Goal: Register for event/course: Sign up to attend an event or enroll in a course

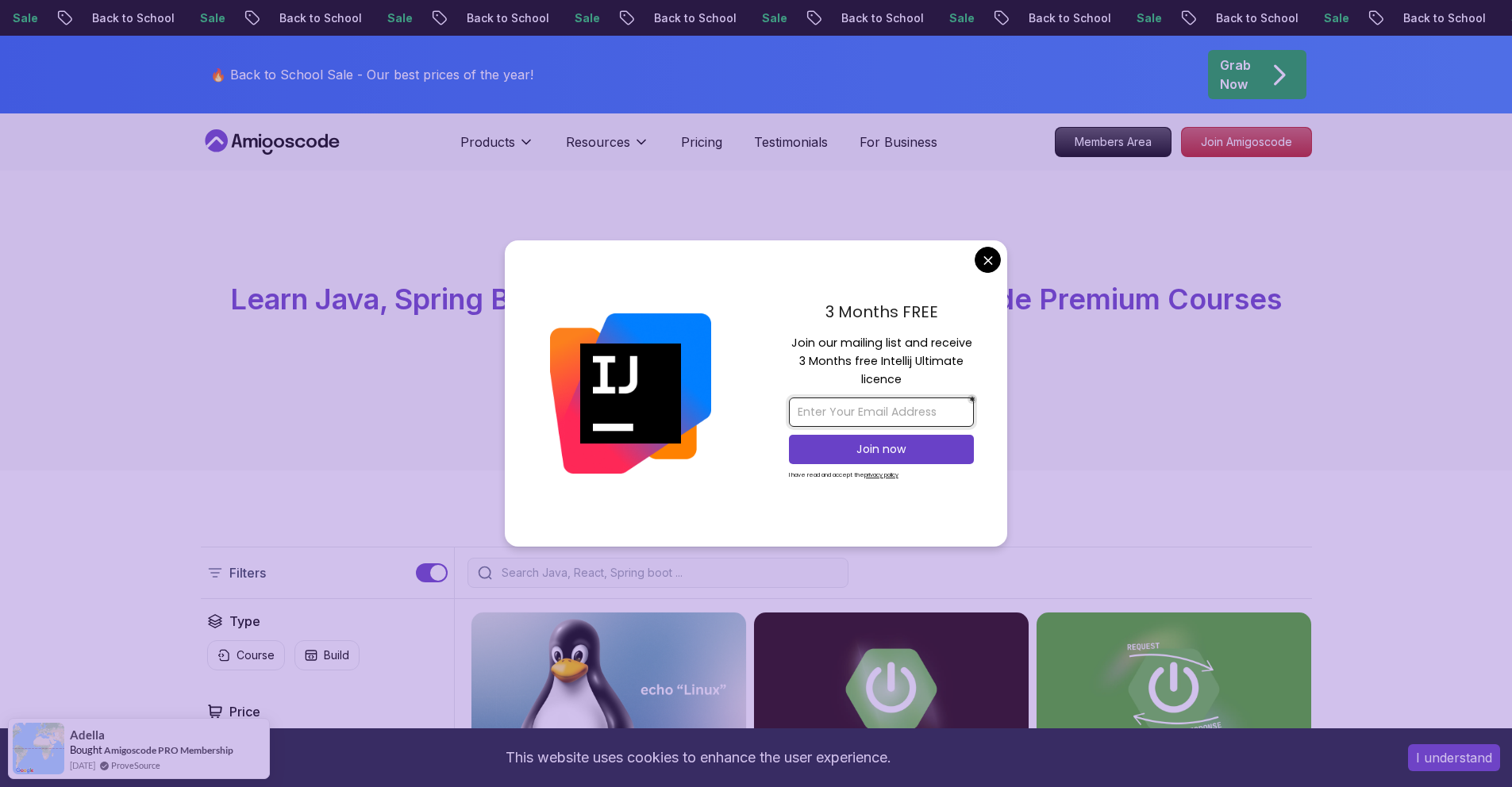
click at [866, 417] on input "email" at bounding box center [881, 412] width 185 height 29
type input "ilgazalii@gmail.com"
click at [915, 459] on button "Join now" at bounding box center [881, 449] width 185 height 29
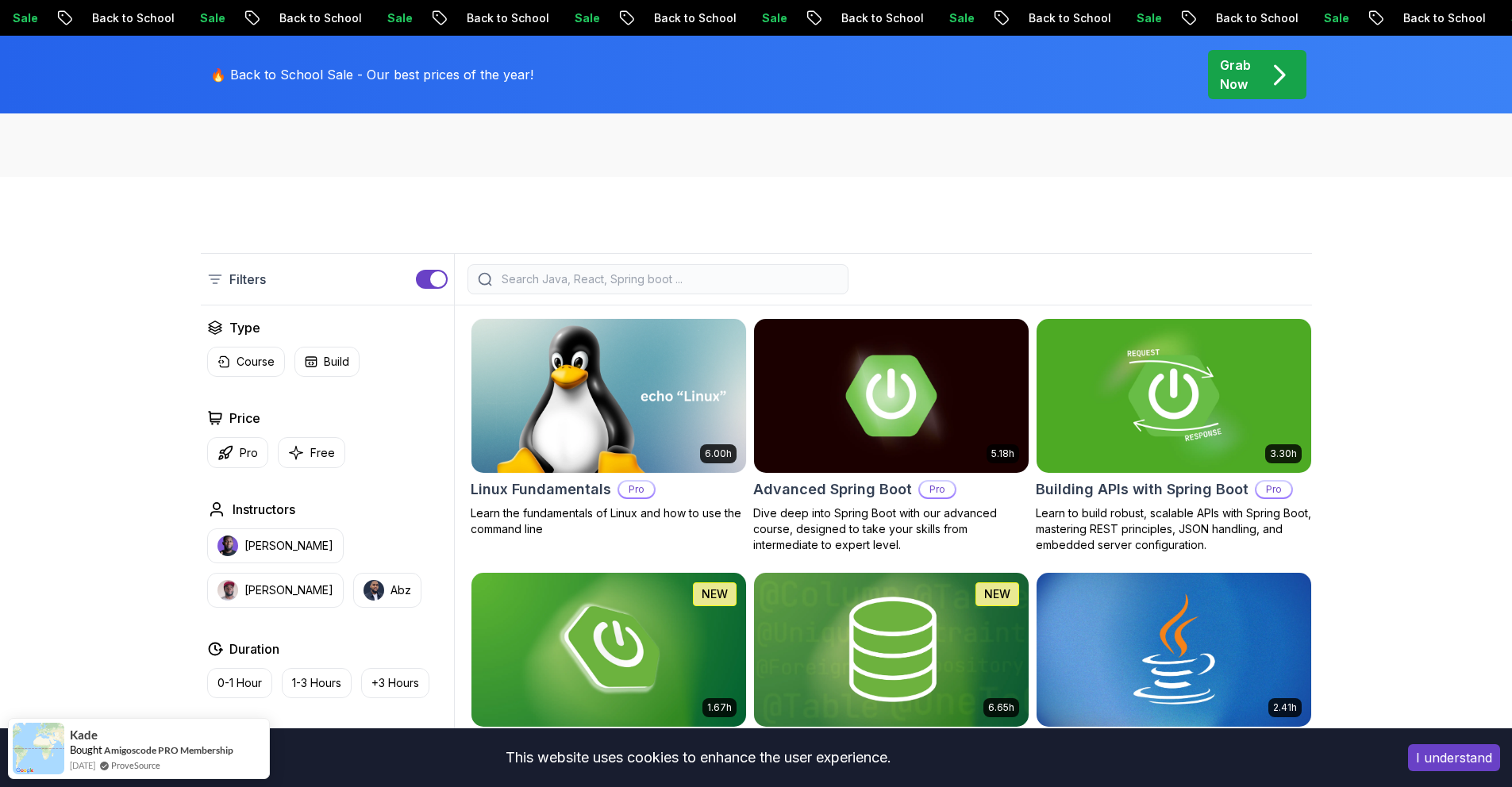
scroll to position [375, 0]
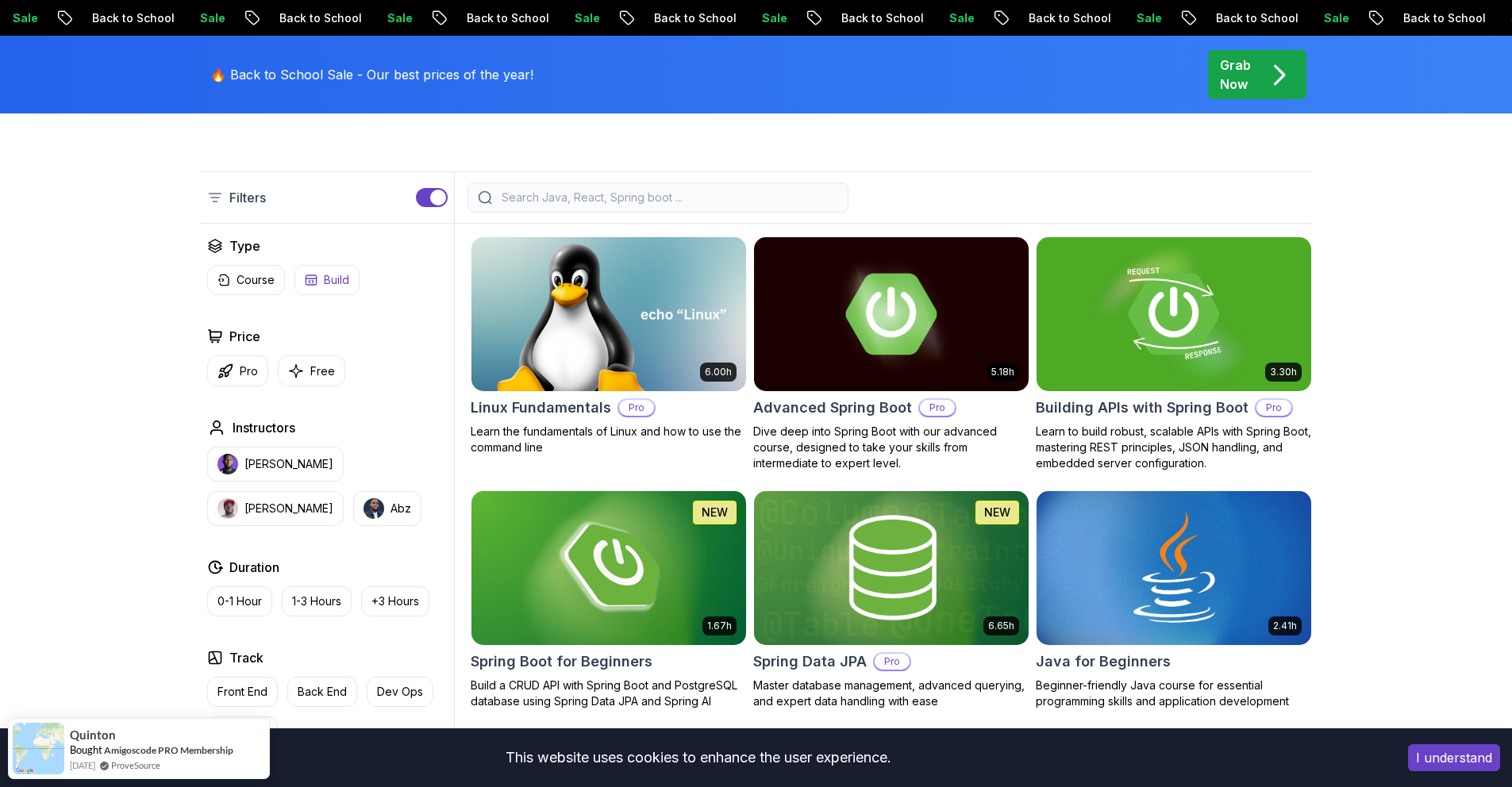
click at [328, 380] on button "Free" at bounding box center [312, 370] width 68 height 31
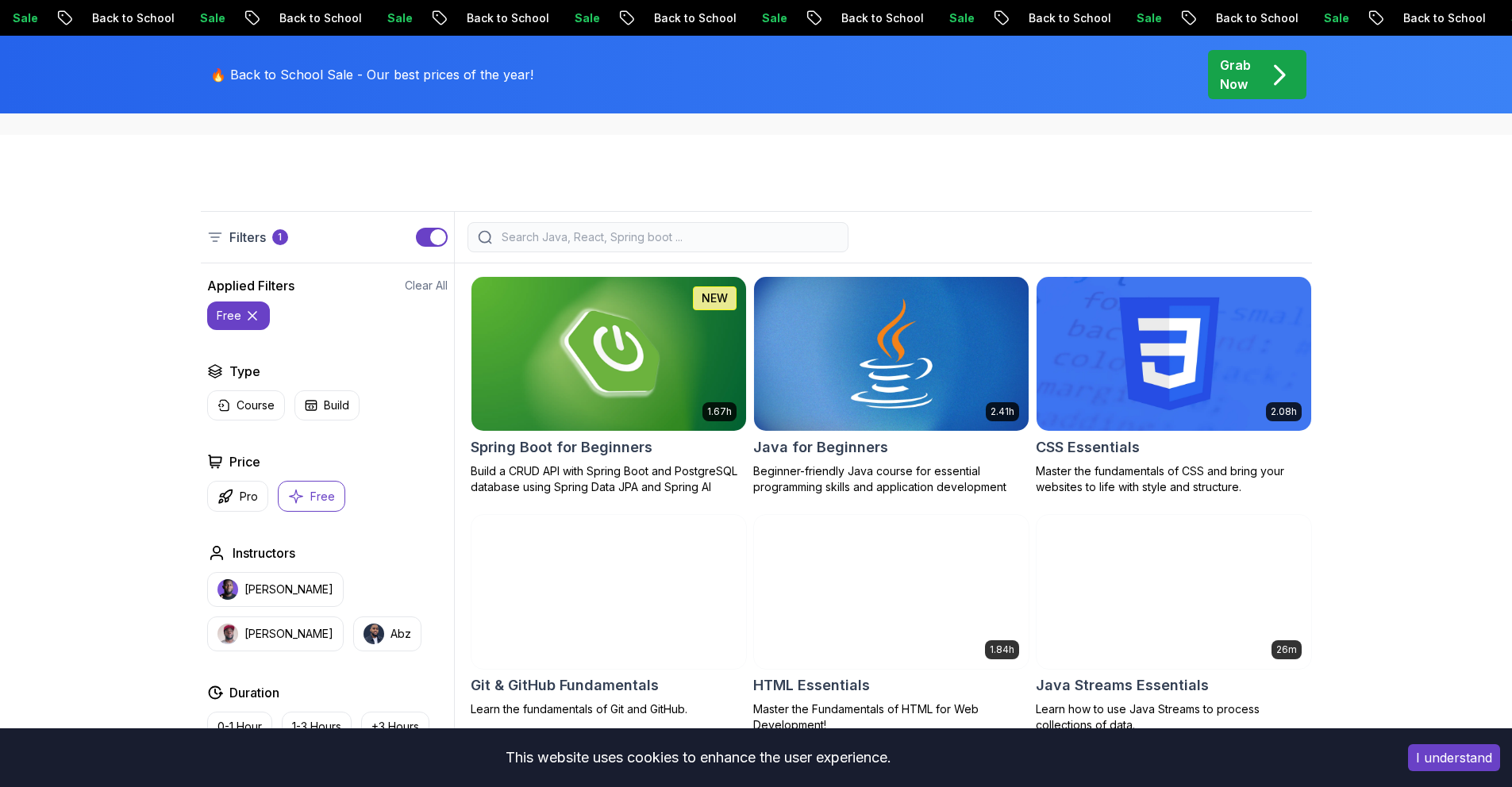
scroll to position [217, 0]
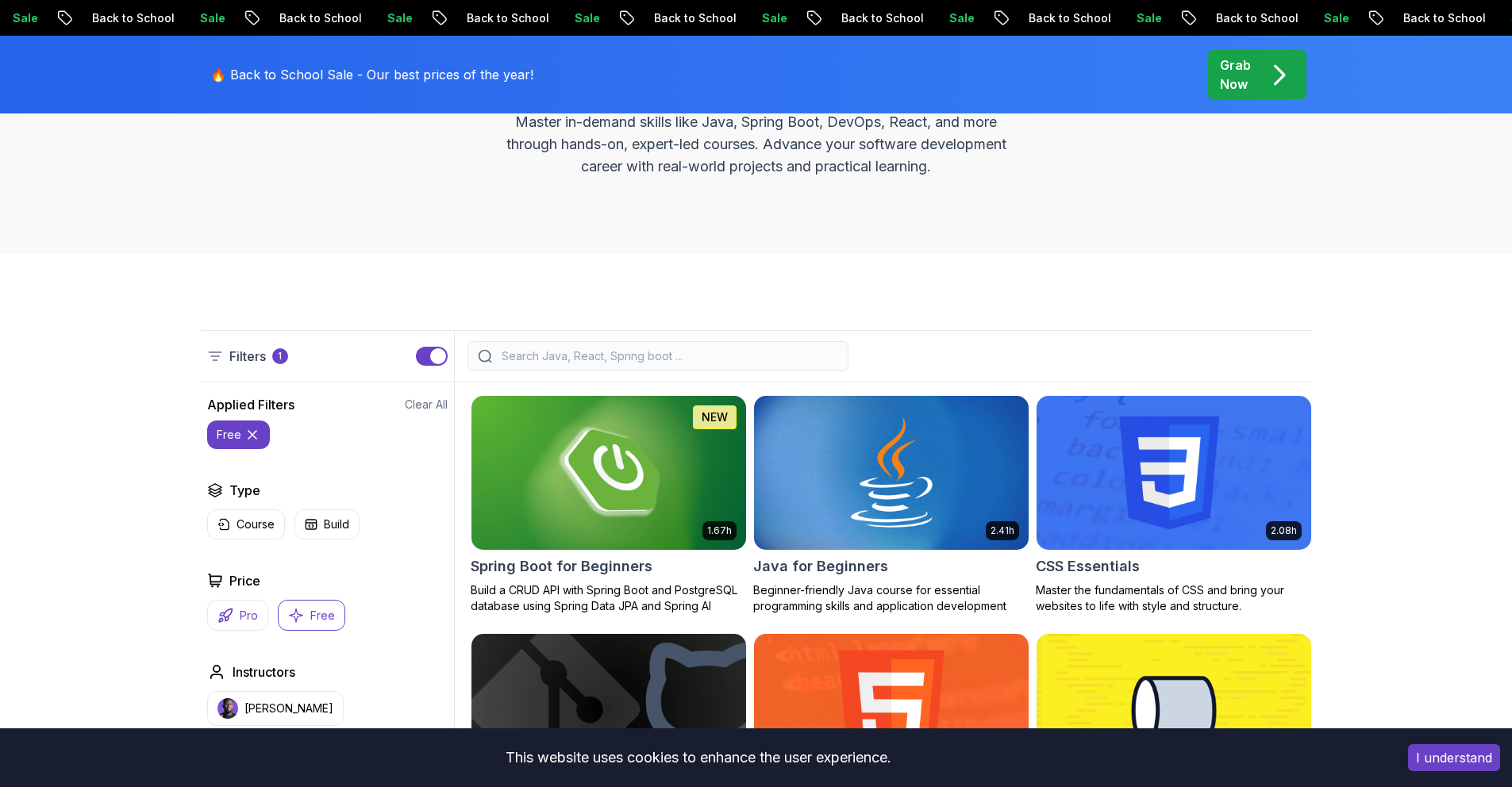
click at [224, 618] on icon "button" at bounding box center [224, 615] width 12 height 12
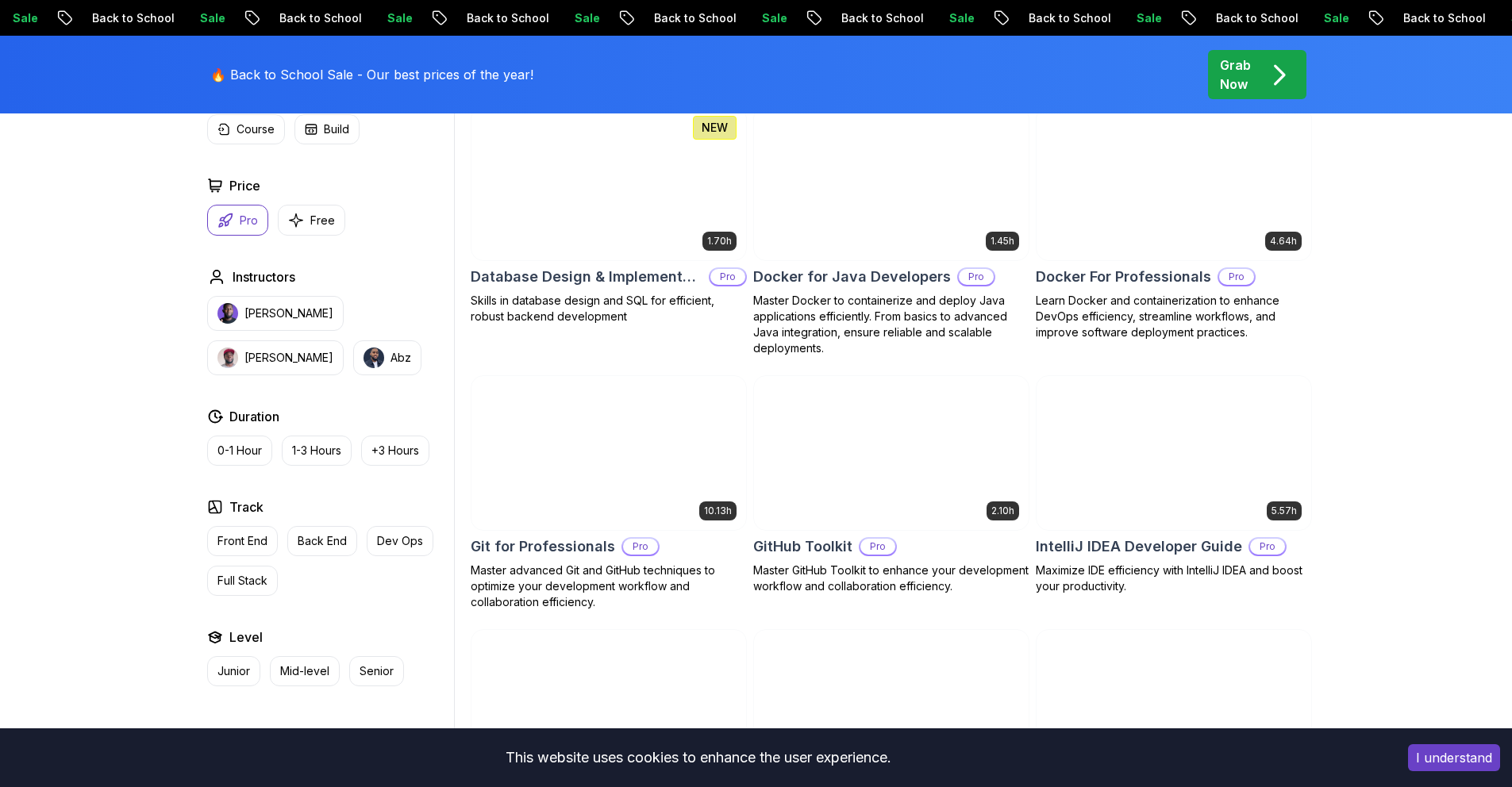
scroll to position [1251, 0]
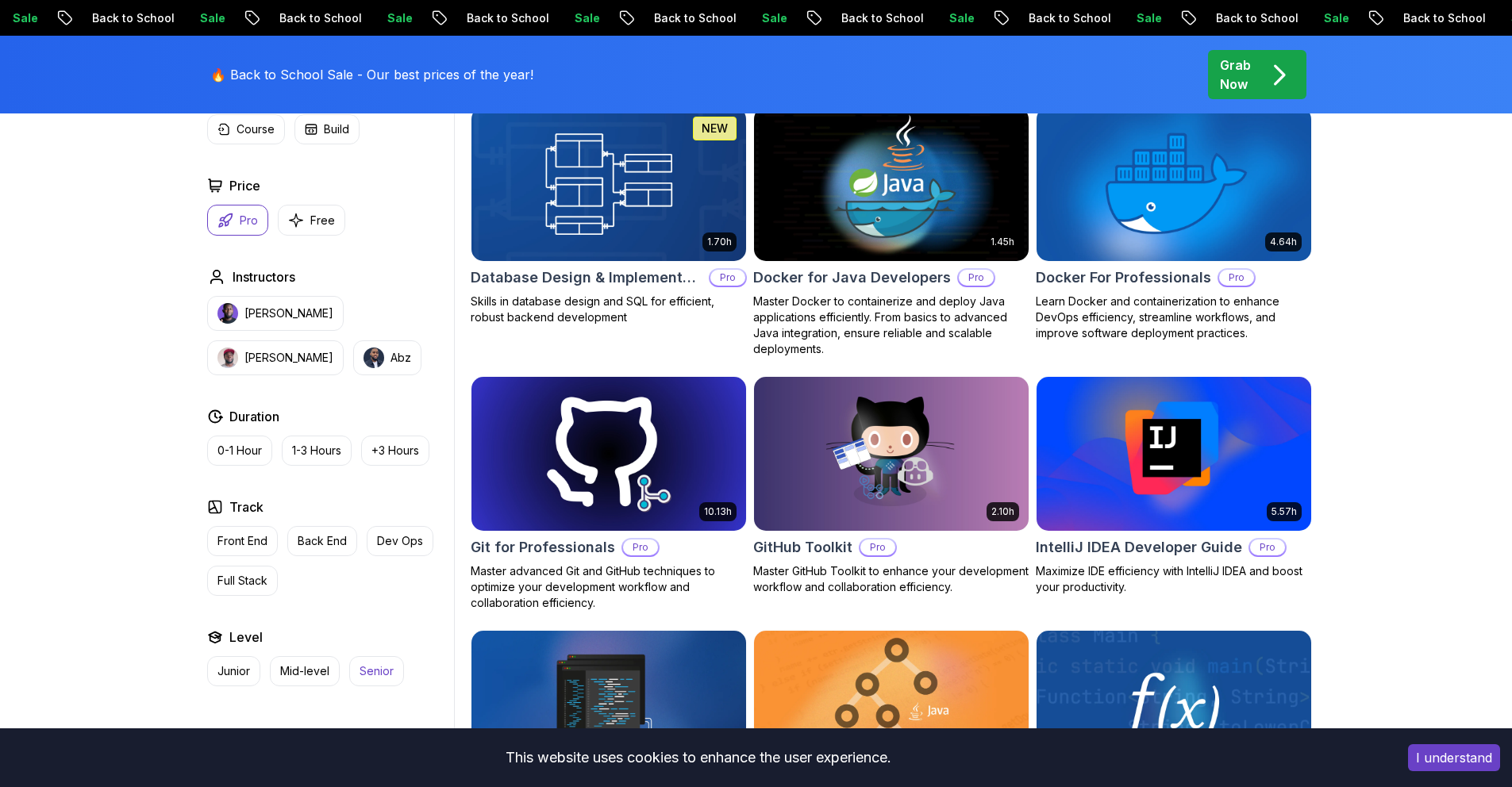
click at [319, 222] on p "Free" at bounding box center [322, 221] width 25 height 16
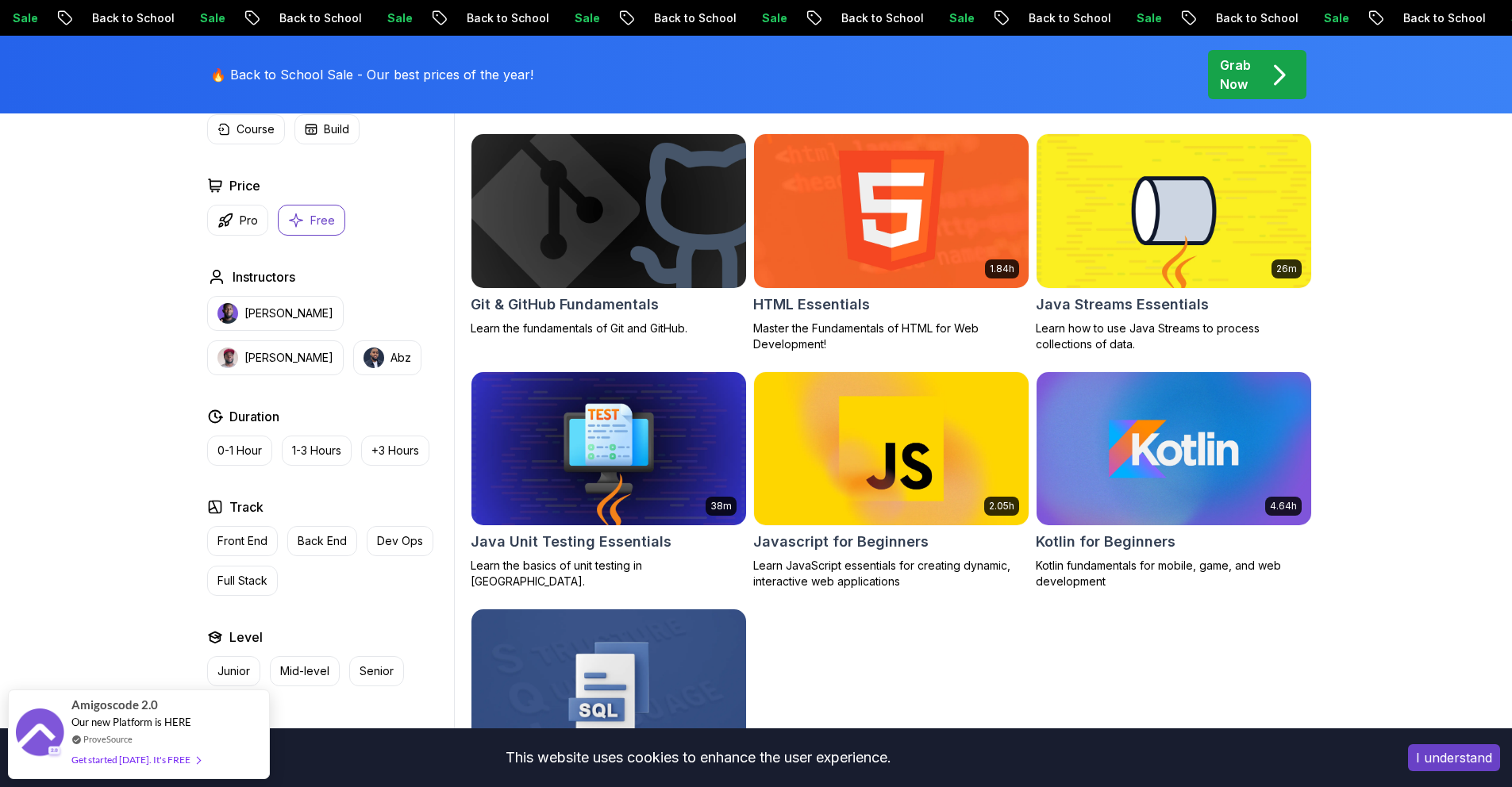
scroll to position [687, 0]
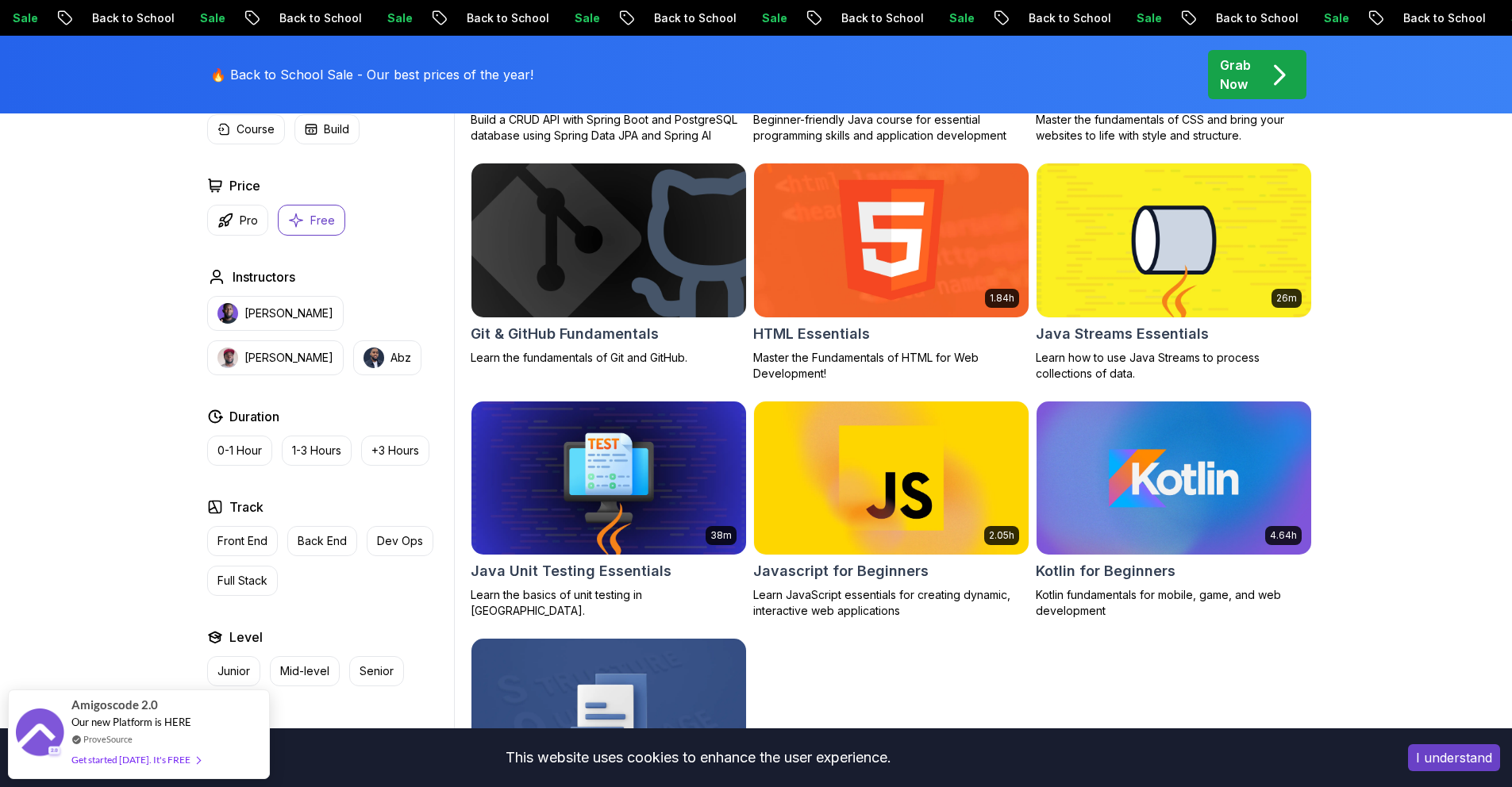
click at [580, 320] on div "Git & GitHub Fundamentals Learn the fundamentals of Git and GitHub." at bounding box center [608, 265] width 276 height 204
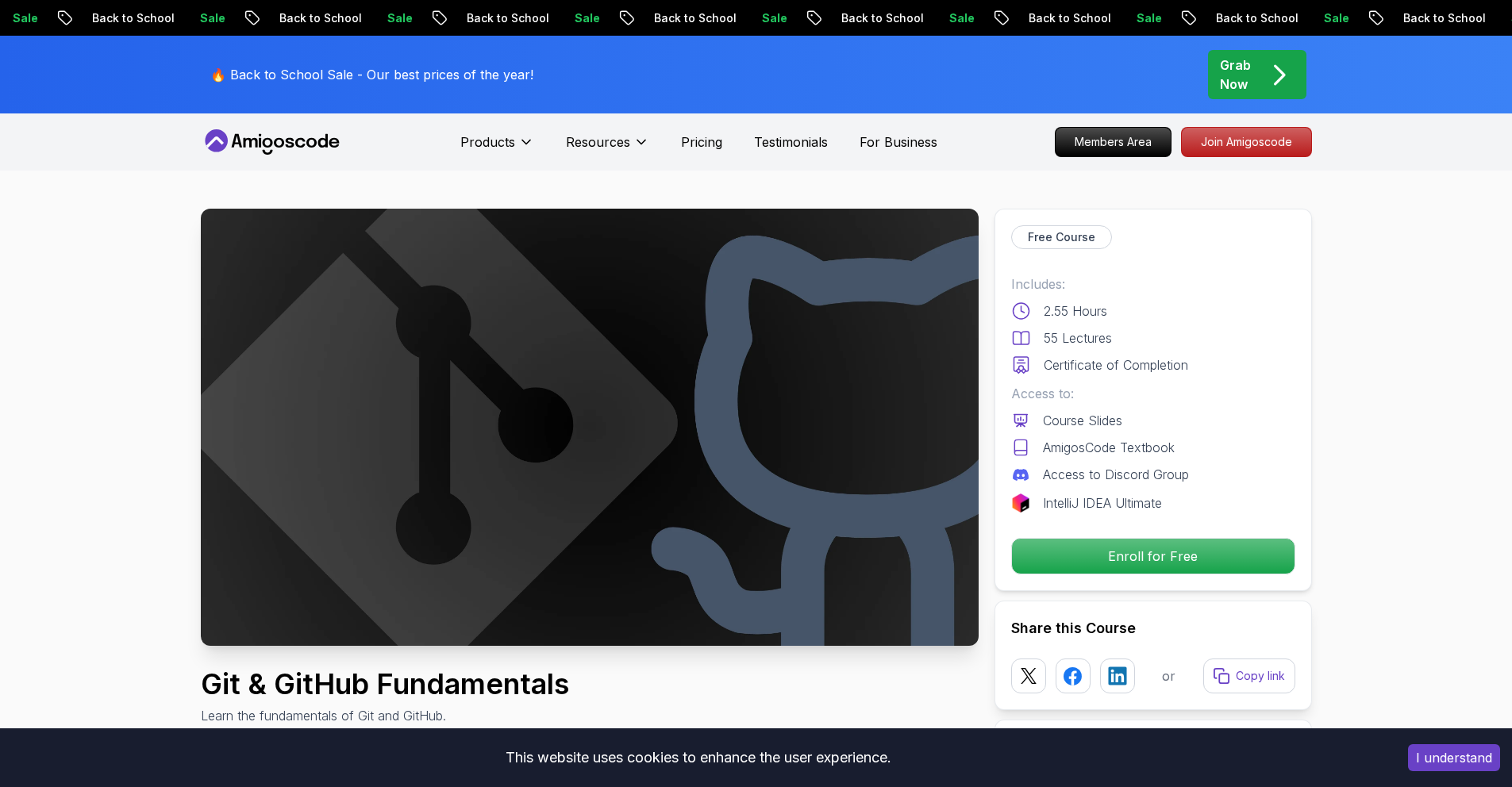
scroll to position [21, 0]
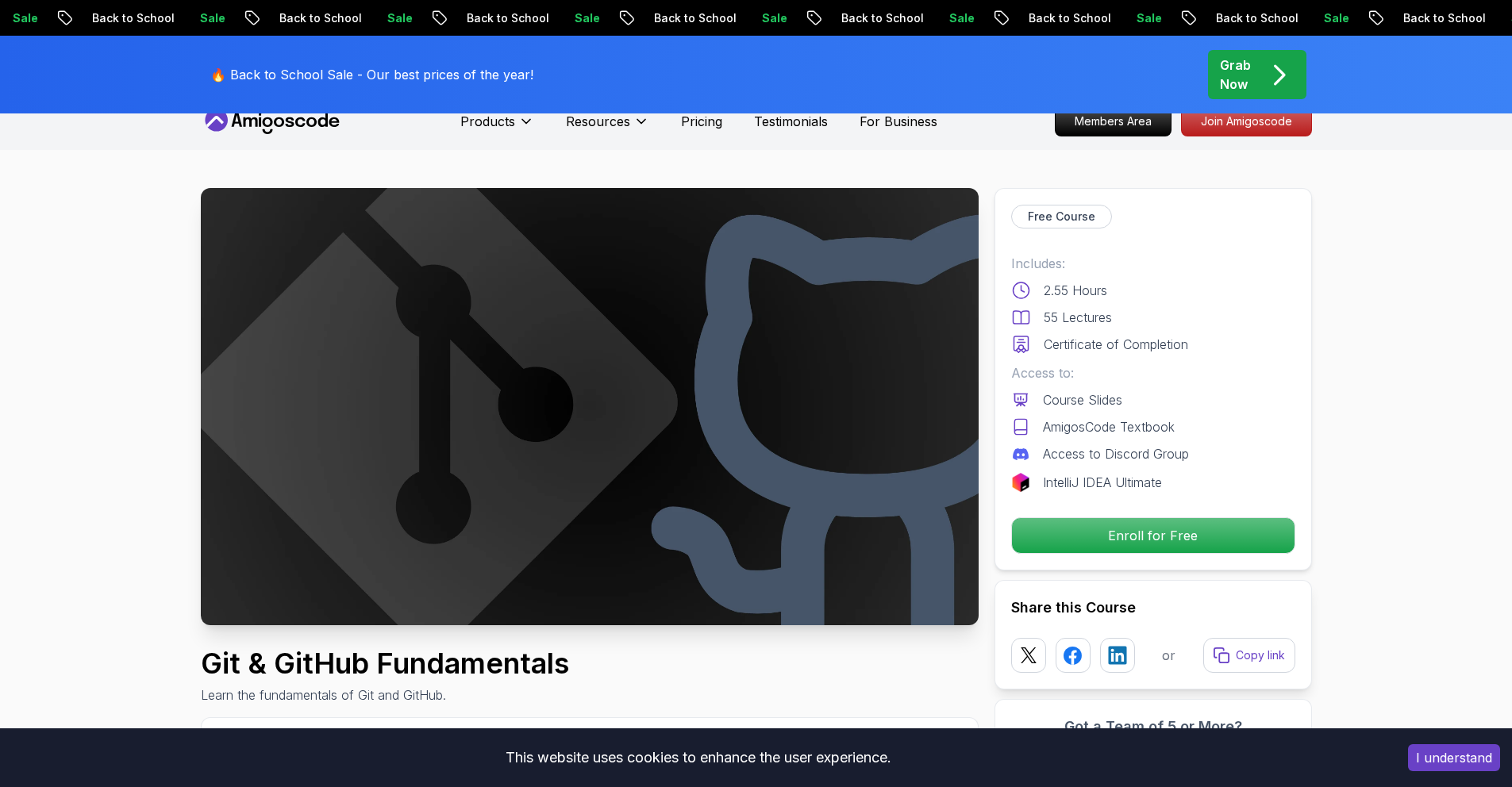
click at [619, 388] on img at bounding box center [589, 407] width 778 height 437
click at [1101, 530] on p "Enroll for Free" at bounding box center [1152, 535] width 269 height 33
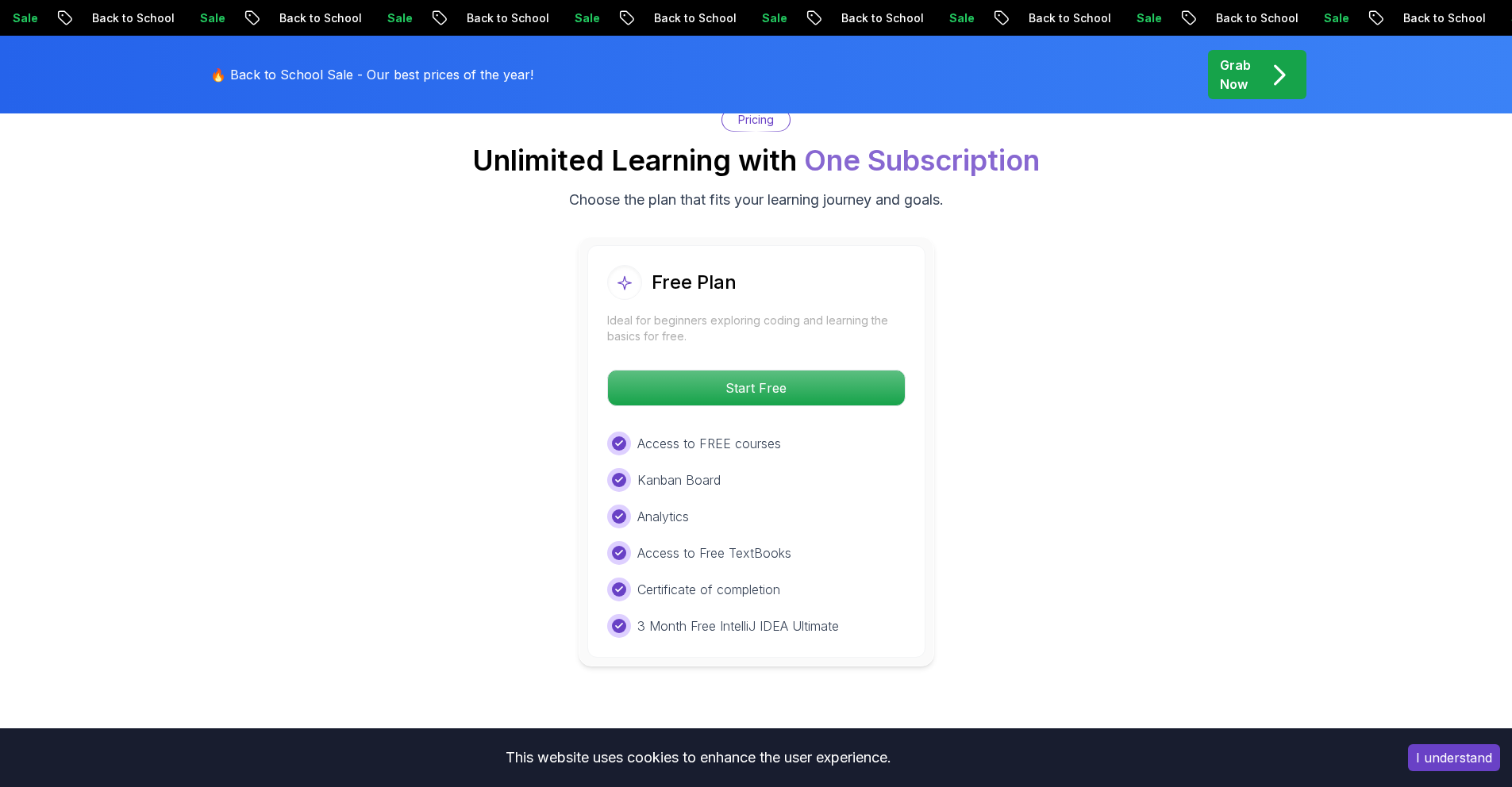
scroll to position [3043, 0]
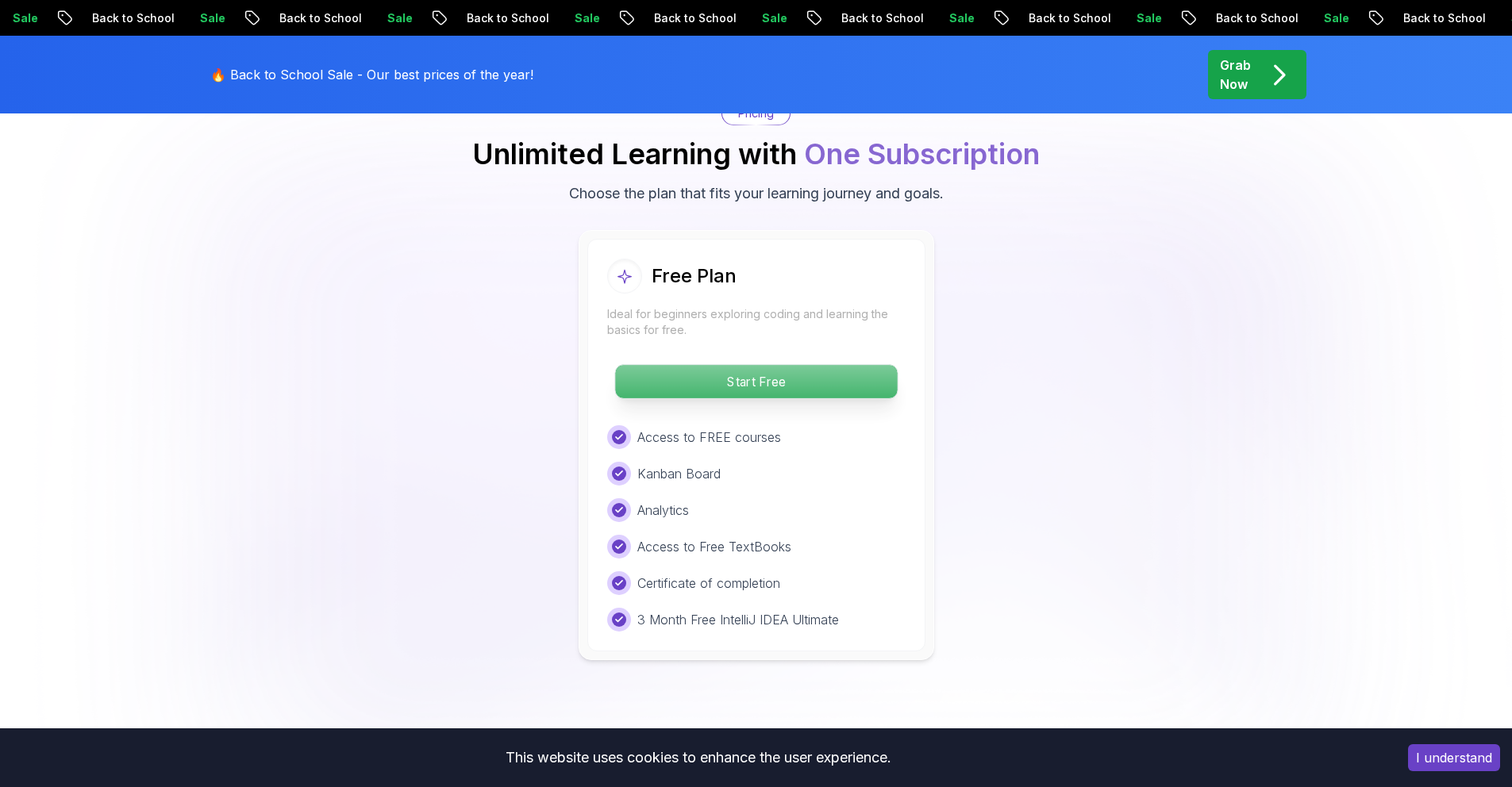
click at [741, 378] on p "Start Free" at bounding box center [755, 381] width 282 height 33
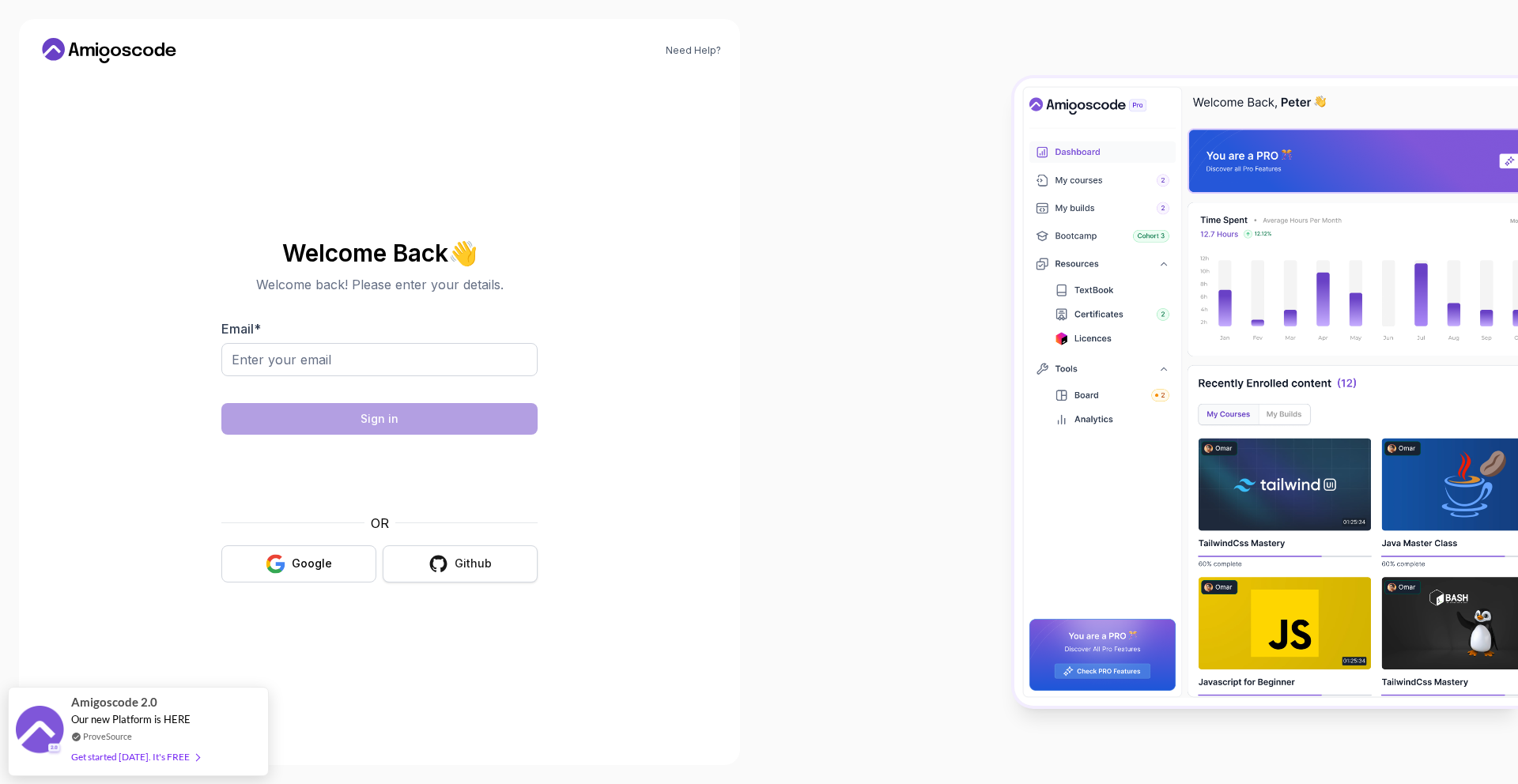
click at [428, 565] on icon "button" at bounding box center [438, 563] width 20 height 20
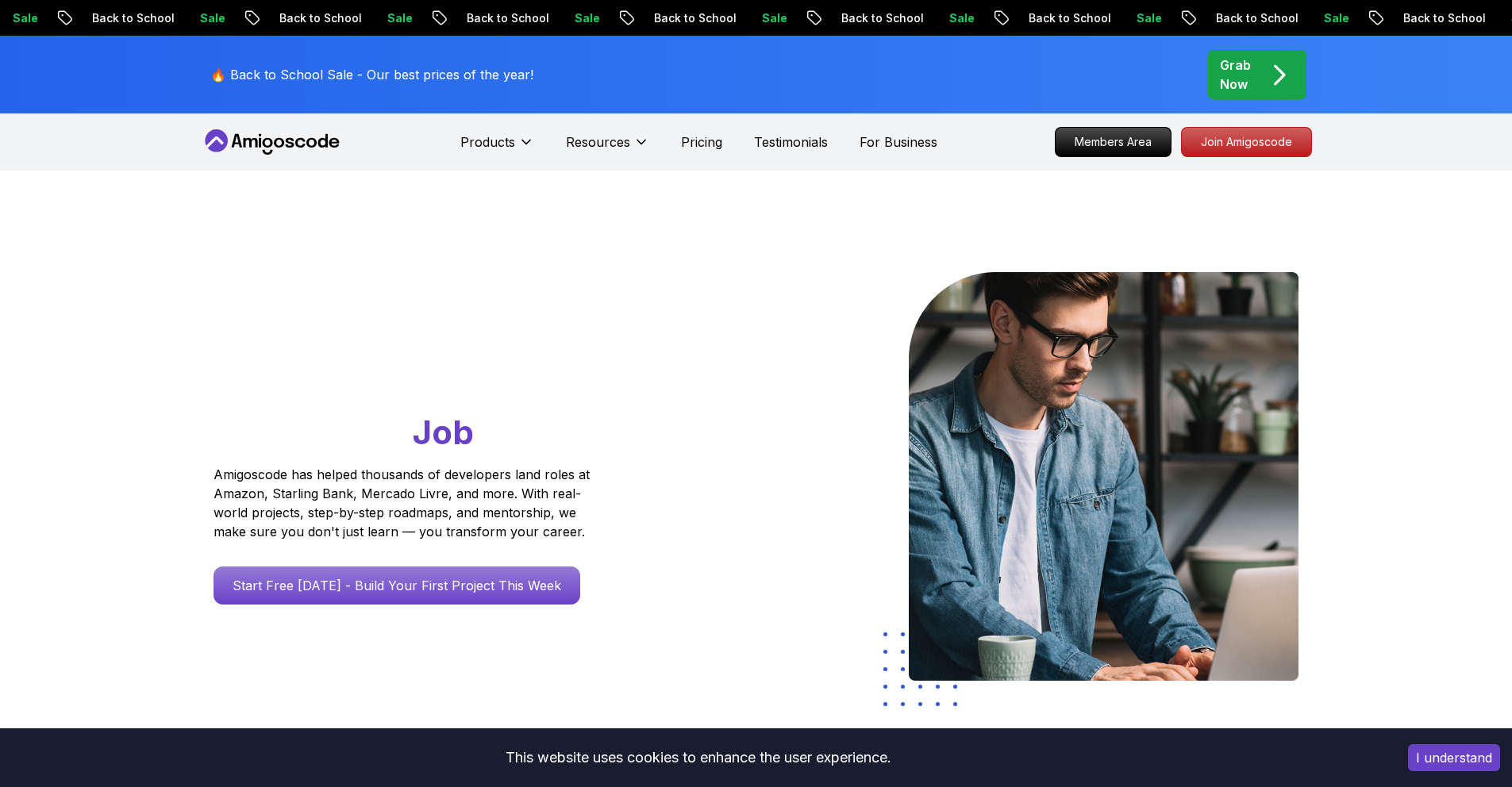
click at [393, 591] on p "Start Free [DATE] - Build Your First Project This Week" at bounding box center [396, 585] width 367 height 38
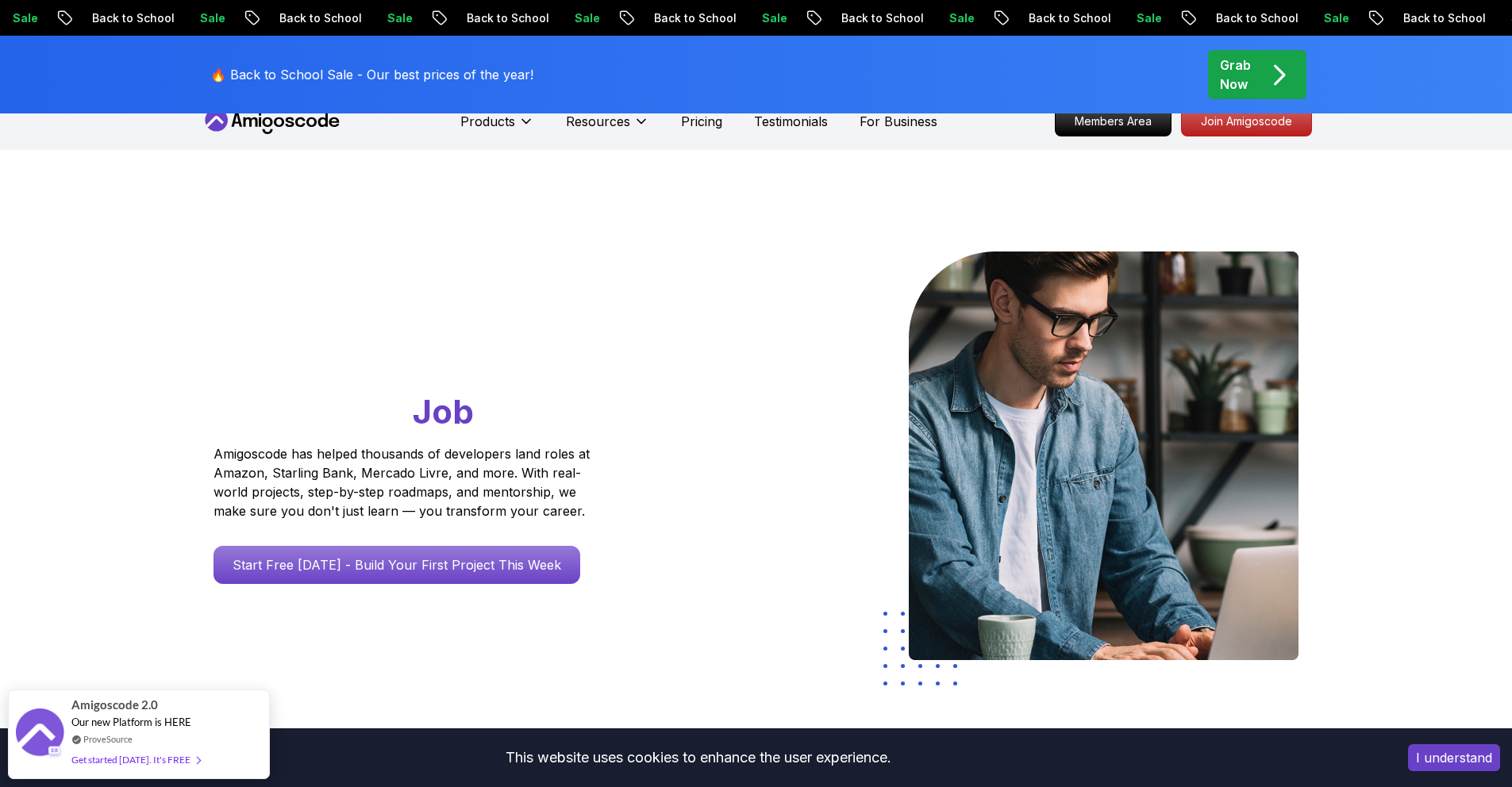
scroll to position [9, 0]
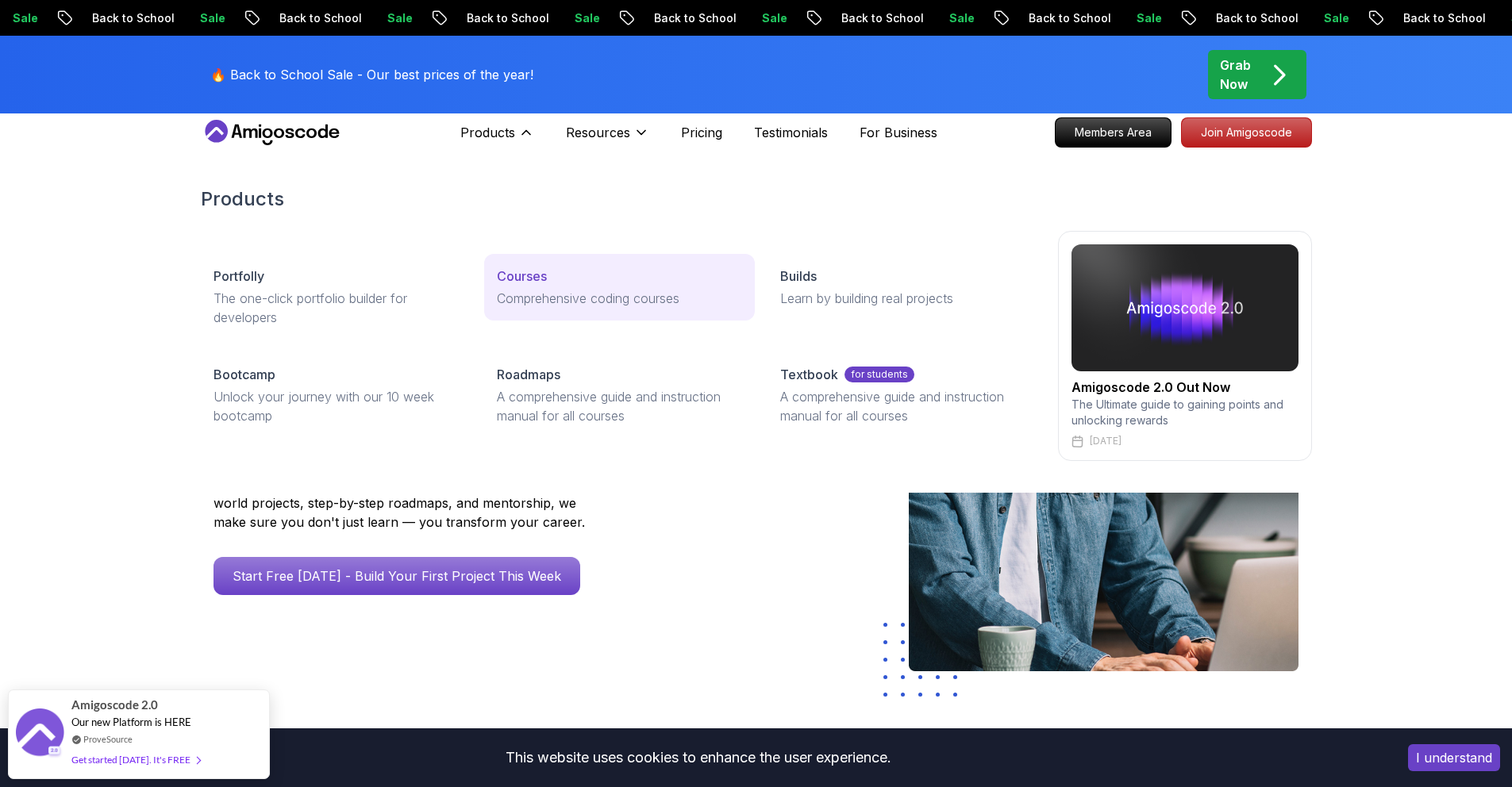
click at [534, 273] on p "Courses" at bounding box center [521, 276] width 50 height 19
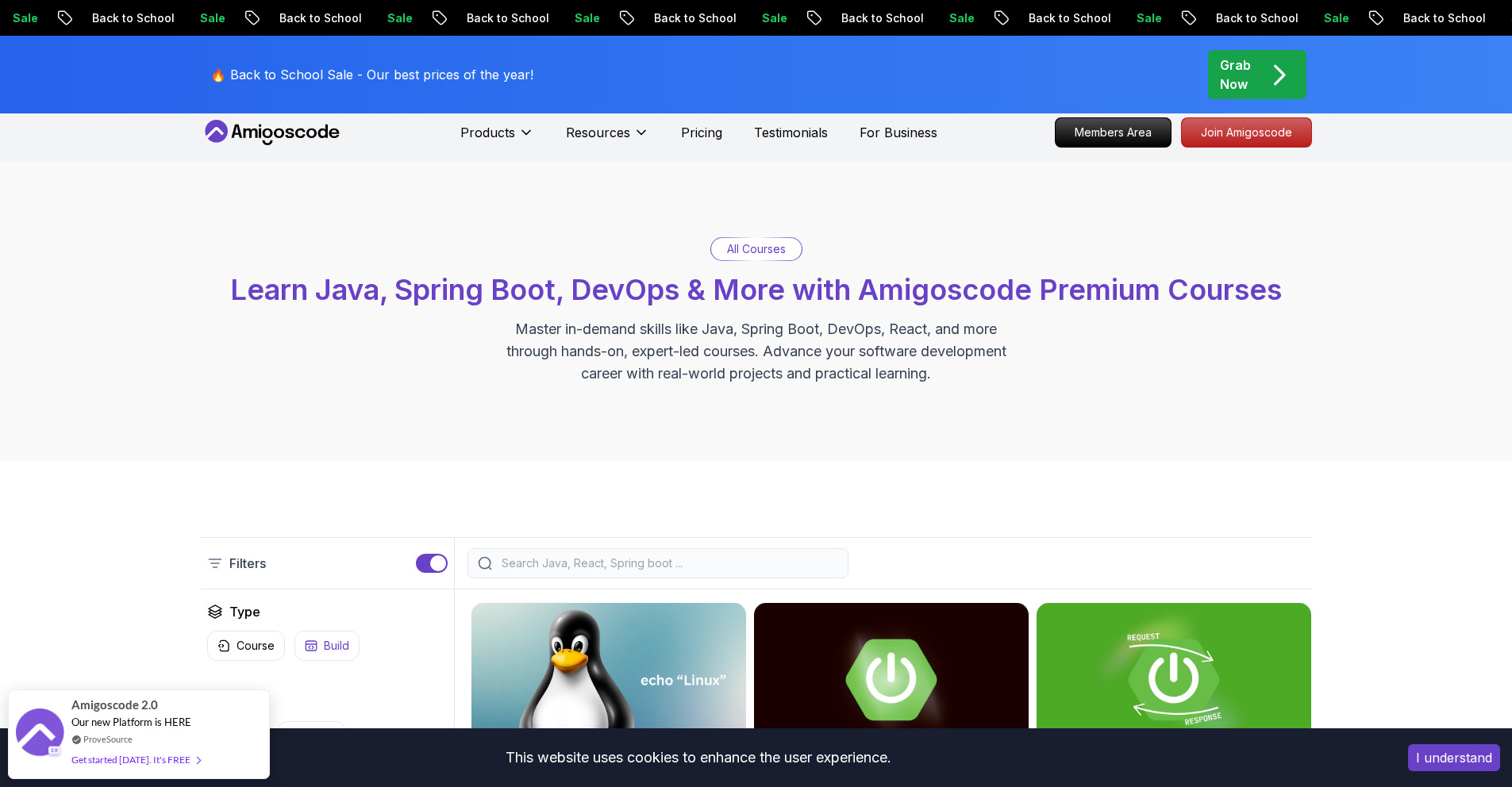
scroll to position [136, 0]
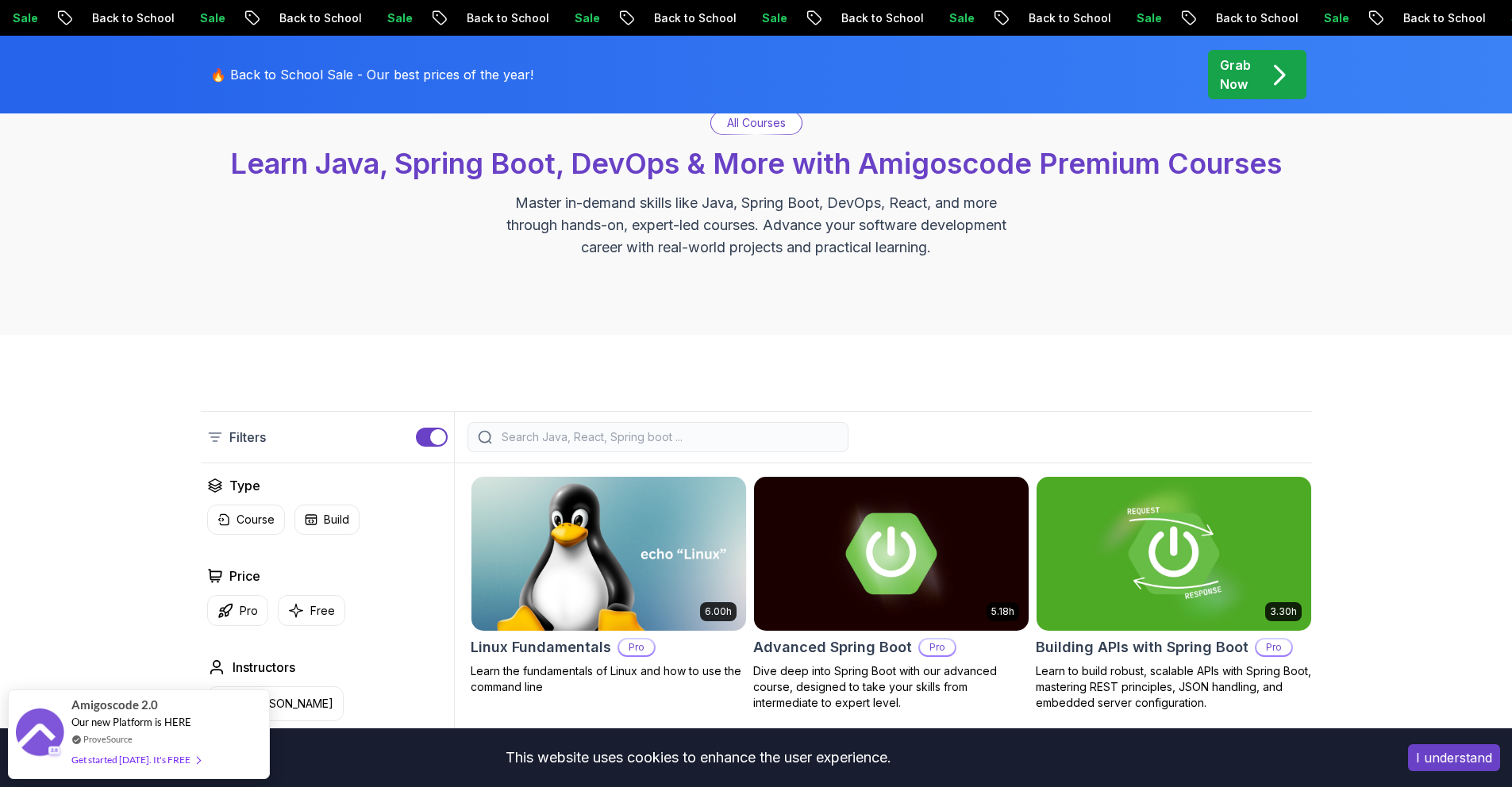
click at [319, 610] on p "Free" at bounding box center [322, 611] width 25 height 16
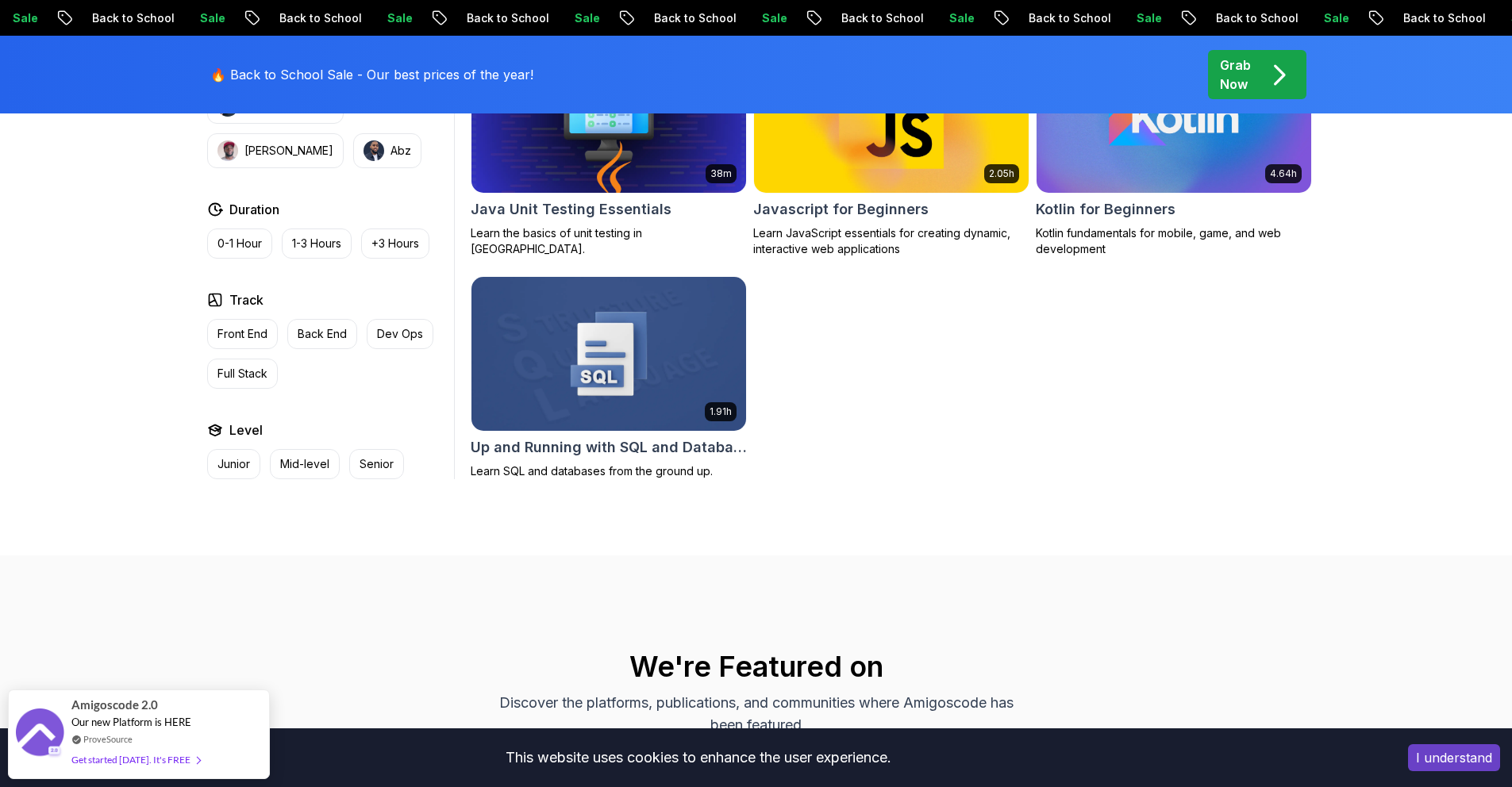
scroll to position [544, 0]
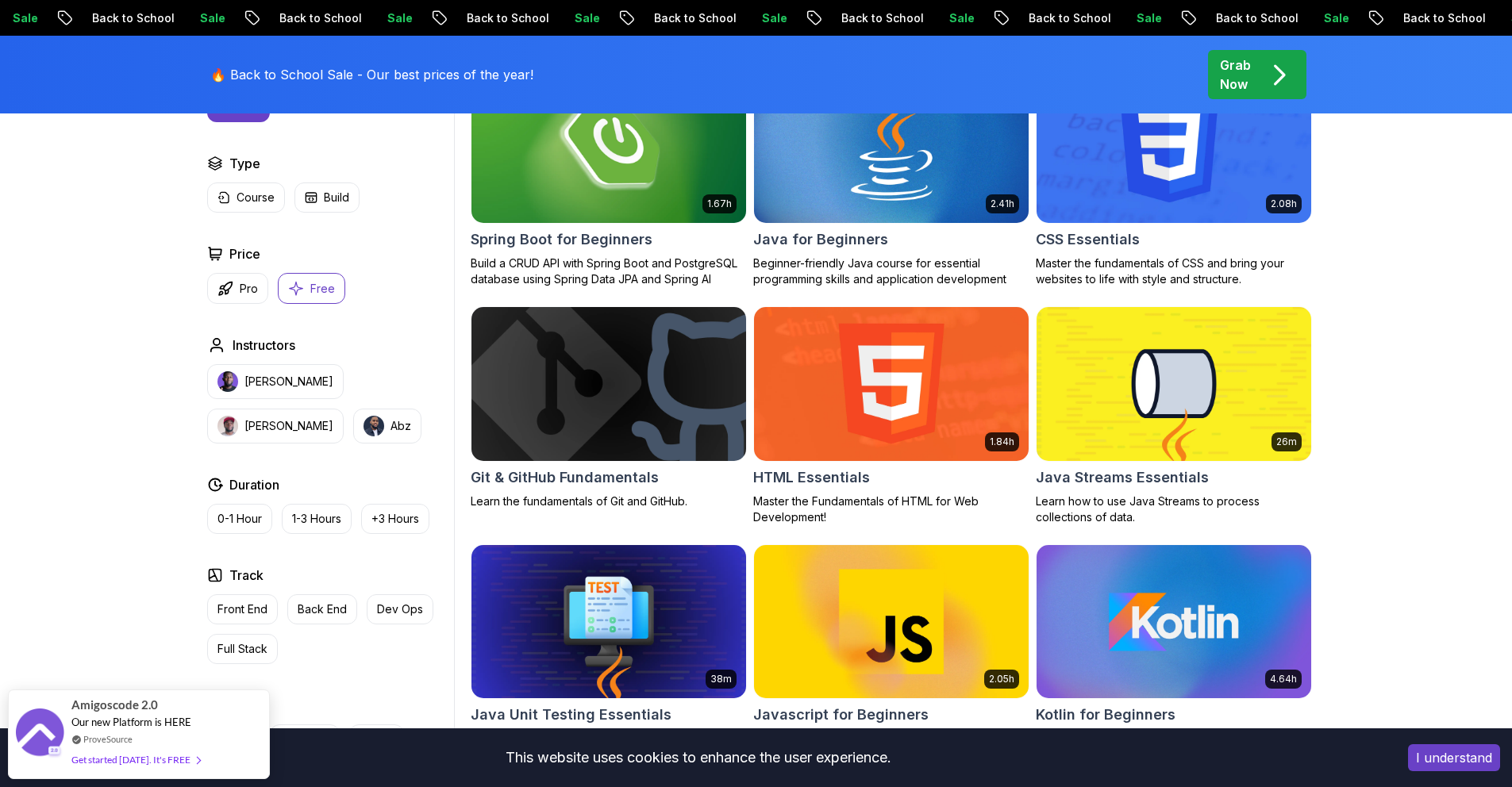
click at [574, 389] on img at bounding box center [608, 384] width 288 height 161
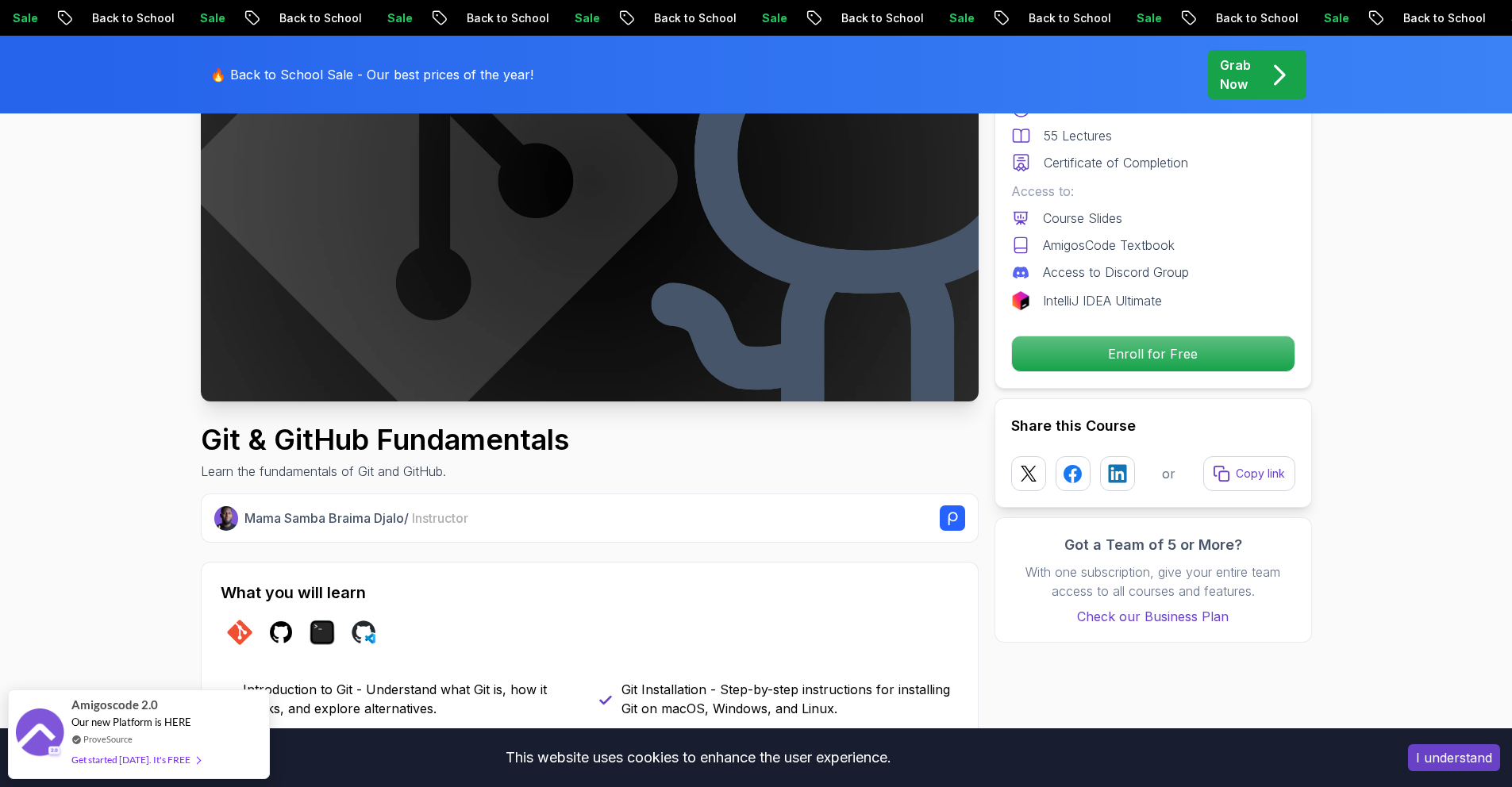
scroll to position [293, 0]
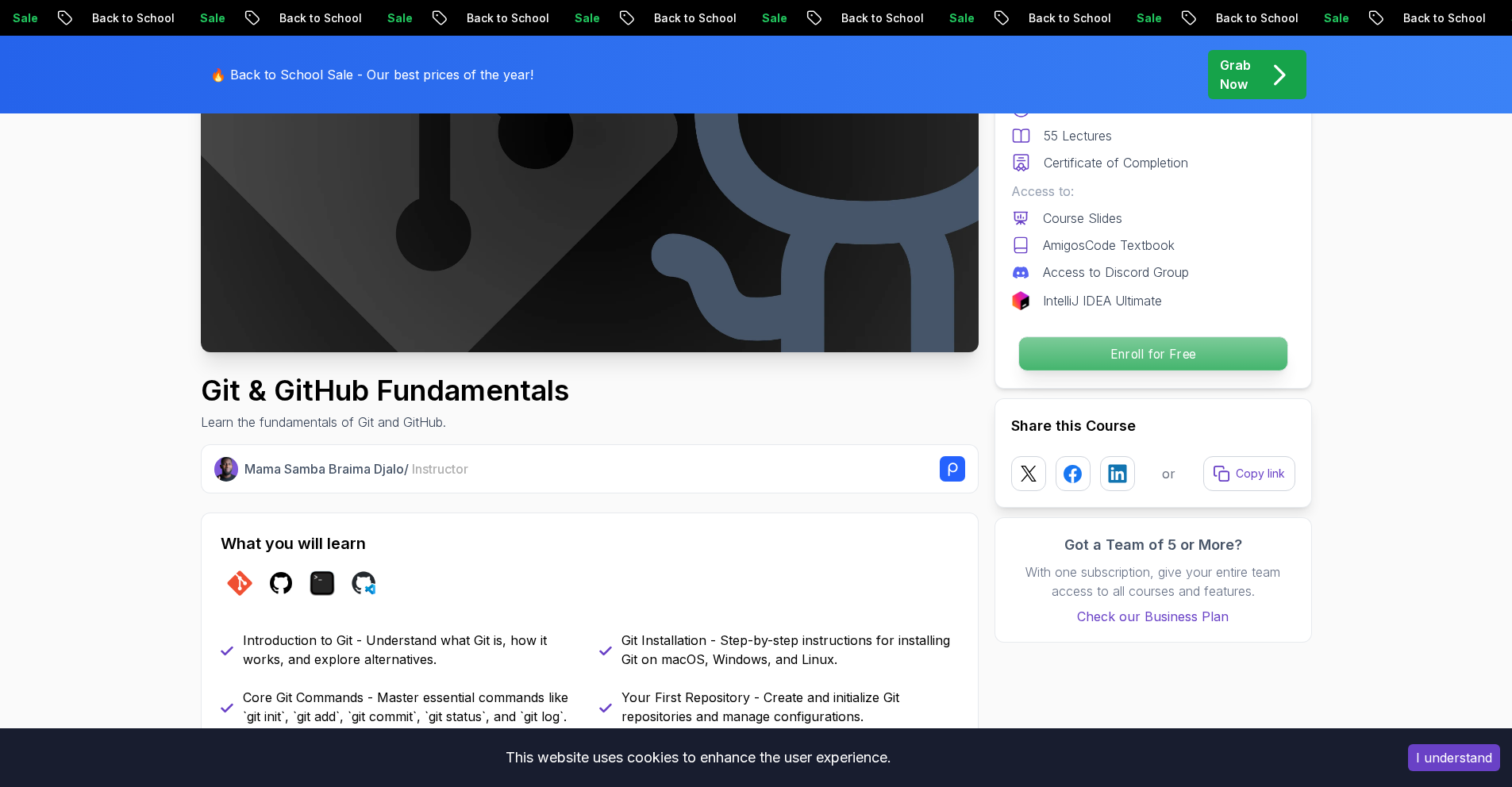
click at [1146, 361] on p "Enroll for Free" at bounding box center [1152, 353] width 269 height 33
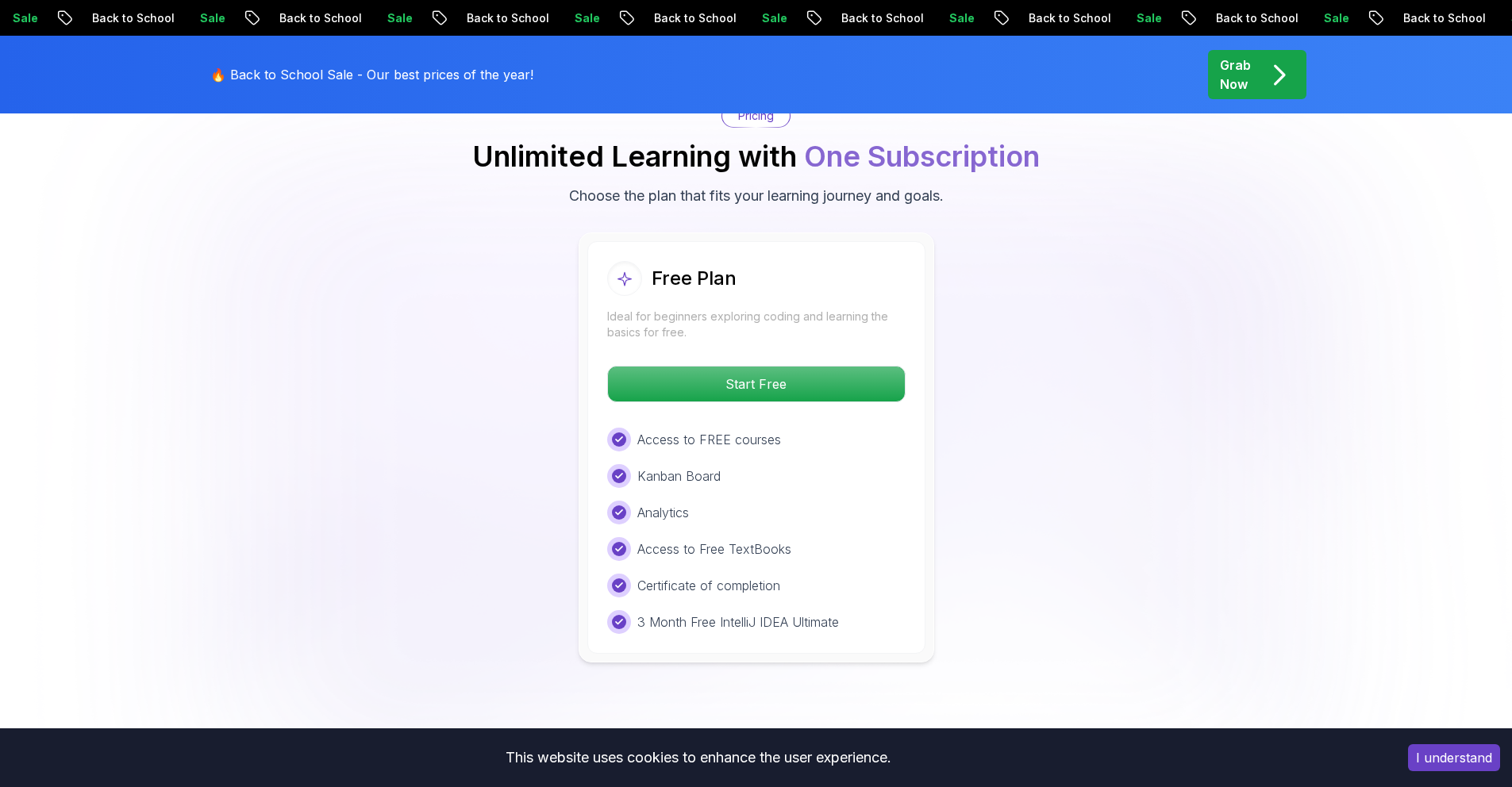
scroll to position [3043, 0]
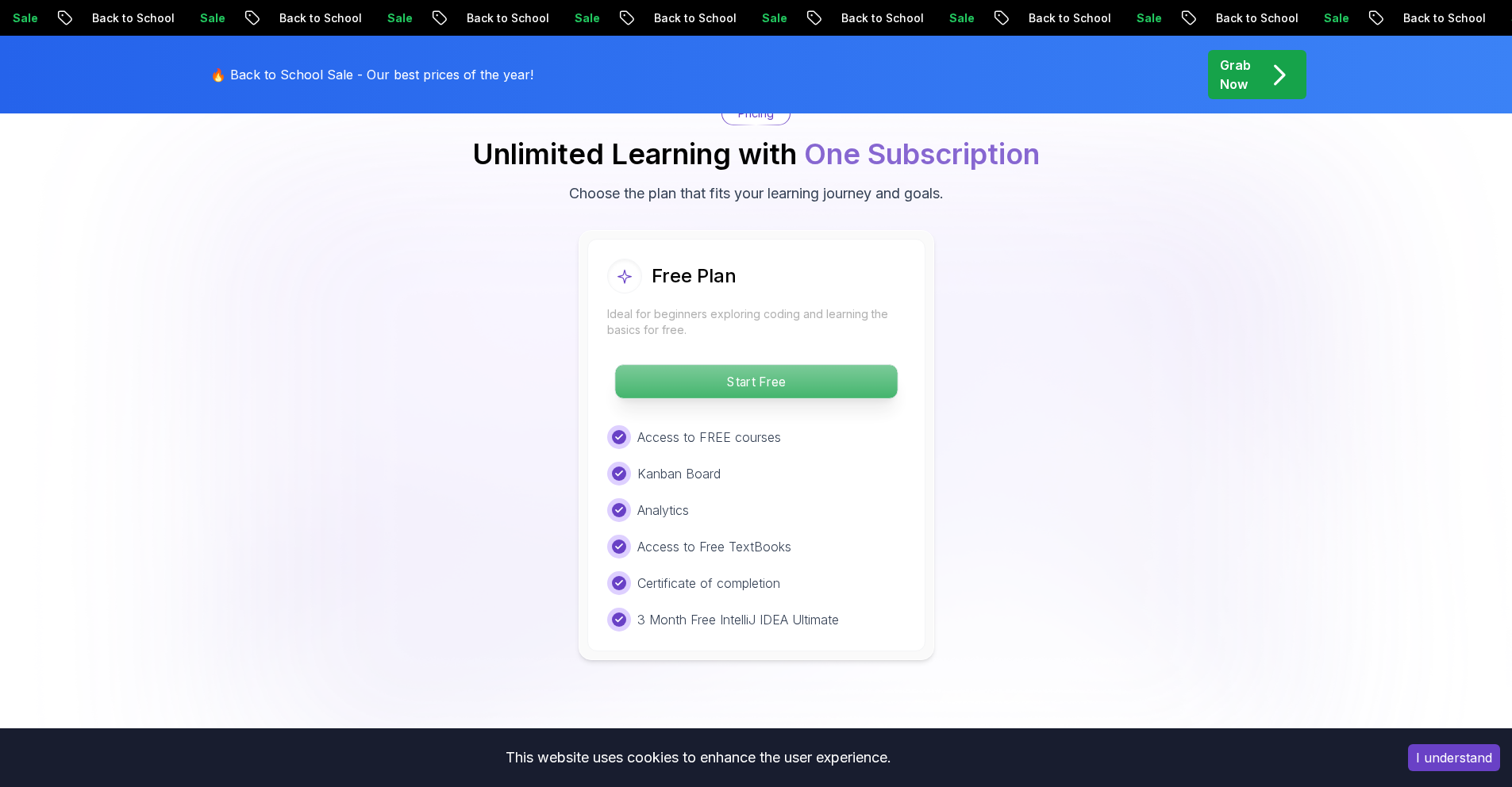
click at [778, 395] on p "Start Free" at bounding box center [755, 381] width 282 height 33
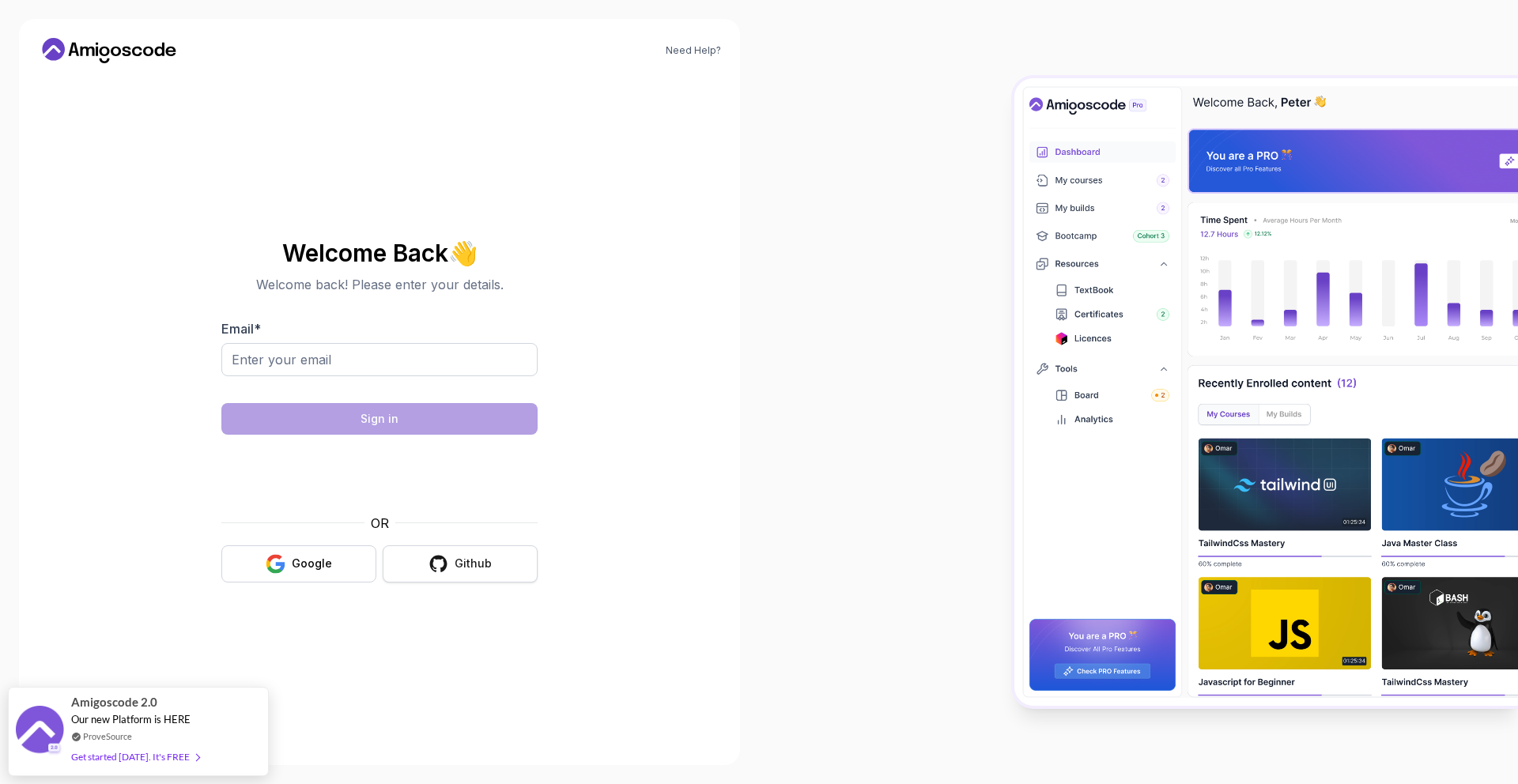
click at [448, 566] on icon "button" at bounding box center [438, 563] width 20 height 20
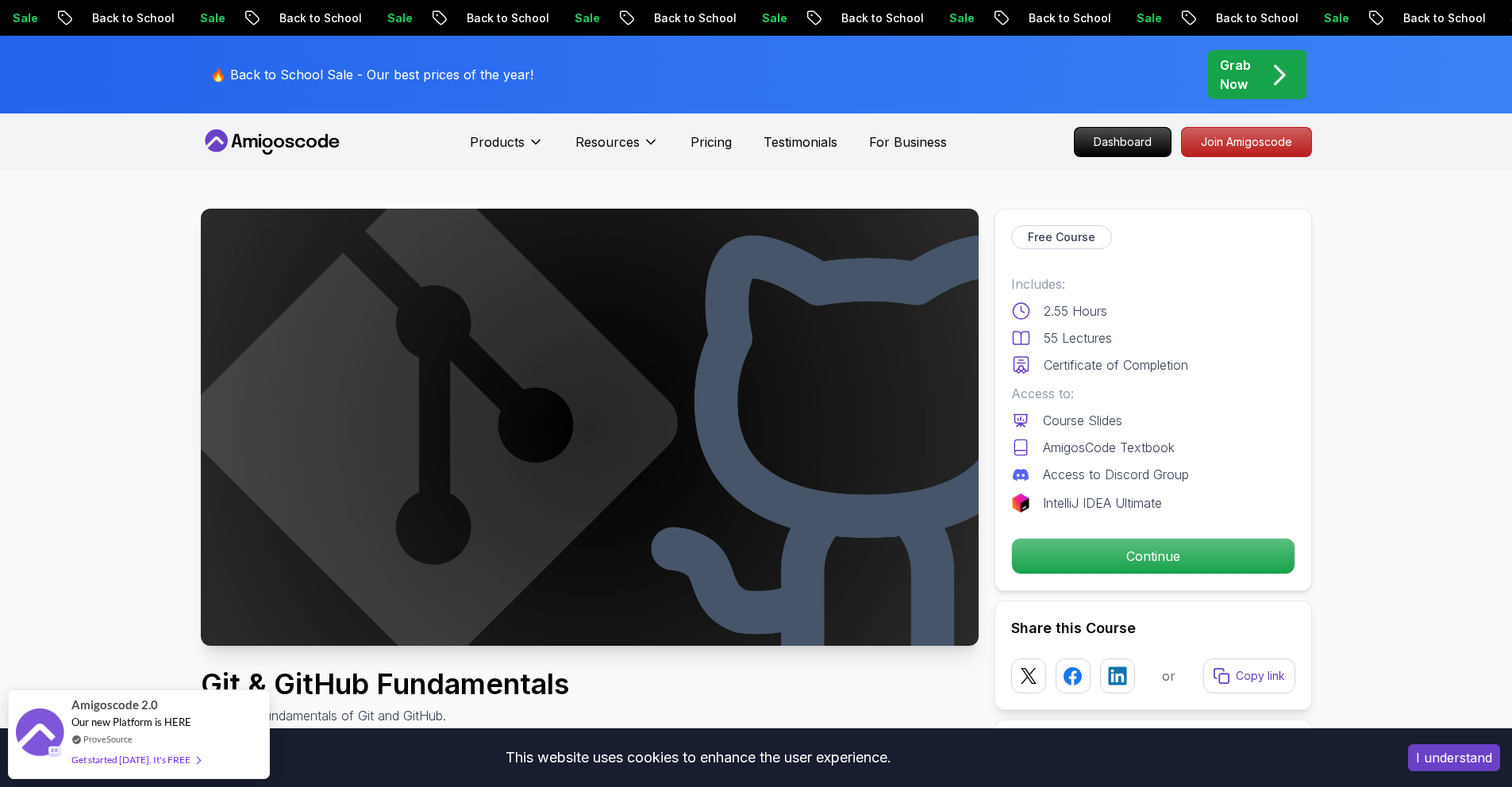
scroll to position [262, 0]
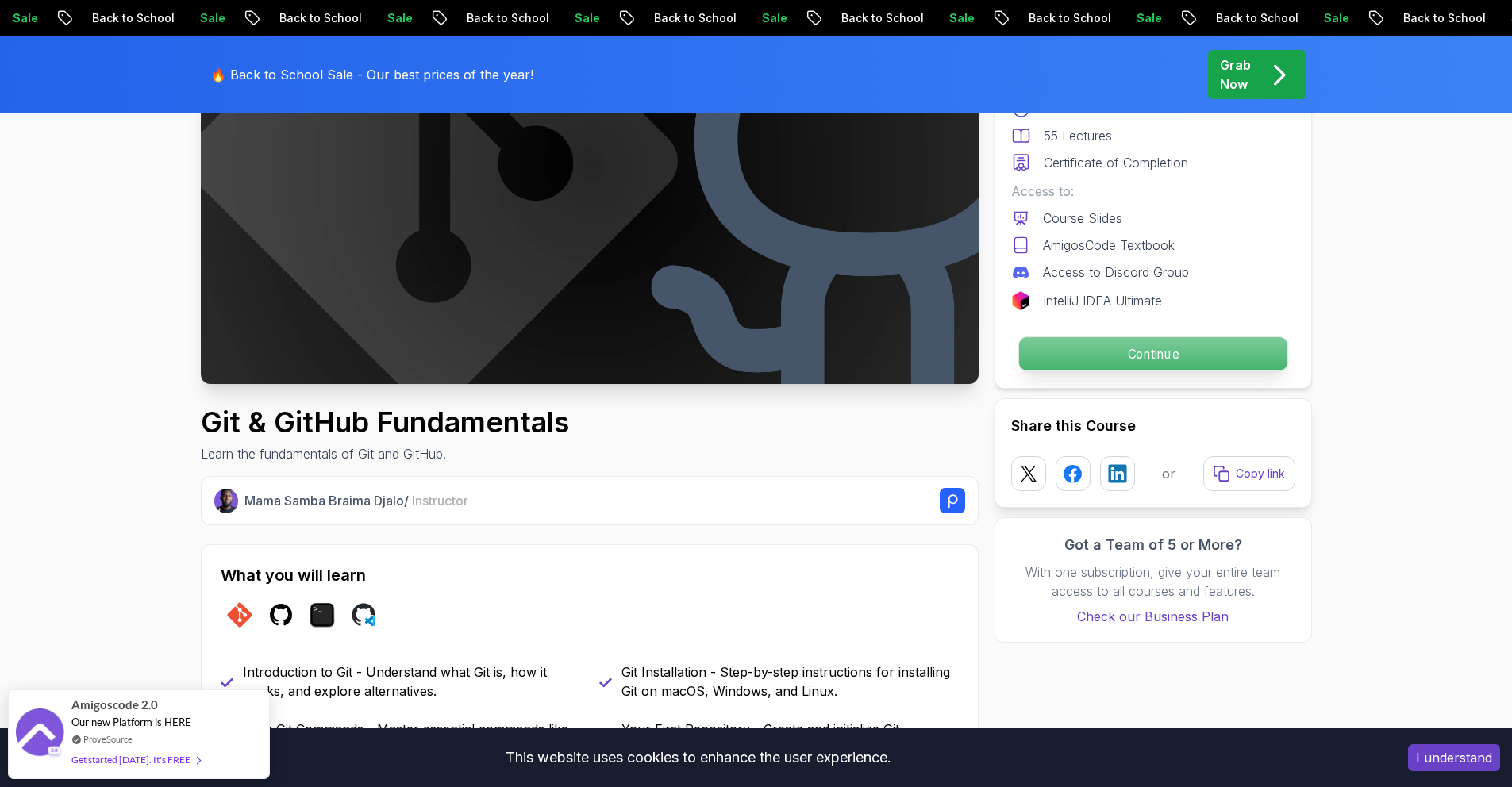
click at [1133, 347] on p "Continue" at bounding box center [1152, 353] width 269 height 33
